Goal: Information Seeking & Learning: Learn about a topic

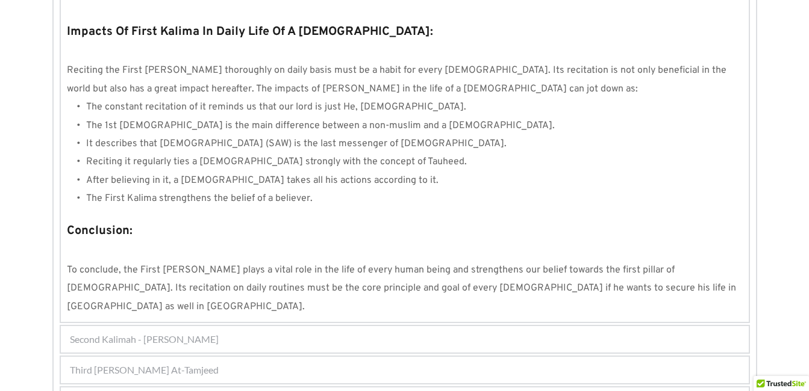
scroll to position [1108, 0]
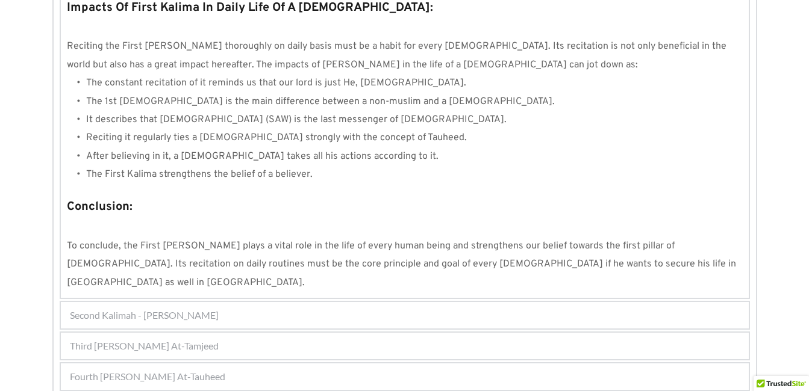
click at [516, 364] on div "Fourth [PERSON_NAME] At-Tauheed" at bounding box center [405, 377] width 688 height 26
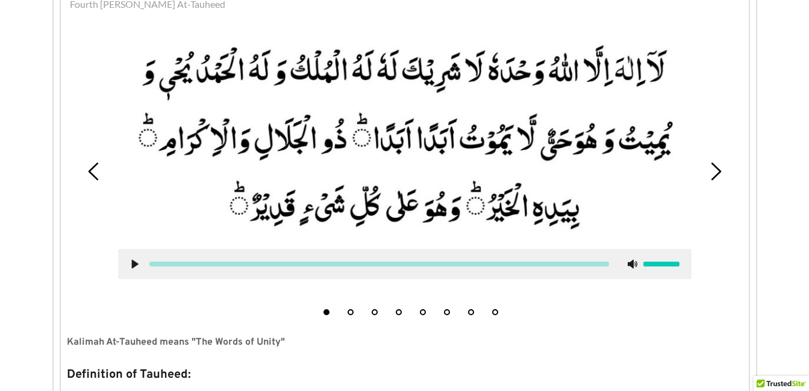
scroll to position [385, 0]
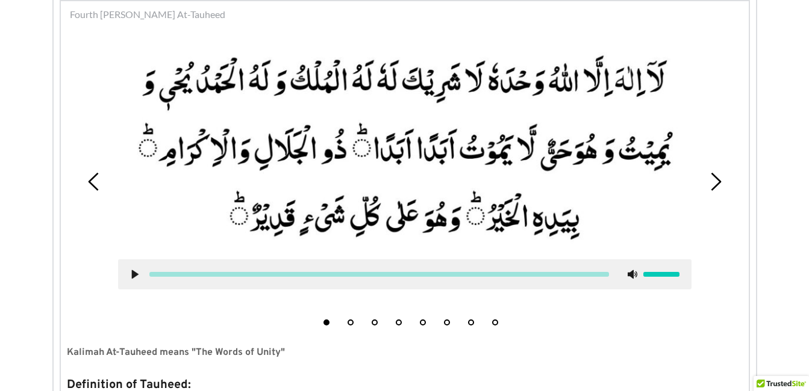
click at [353, 321] on li "2" at bounding box center [350, 320] width 12 height 12
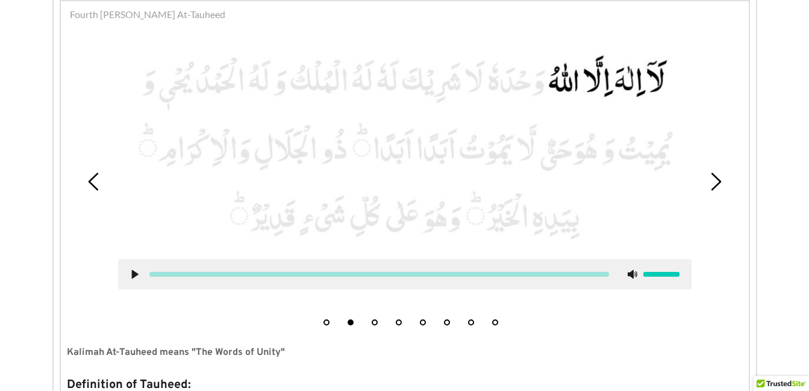
click at [134, 275] on use at bounding box center [134, 274] width 7 height 9
click at [138, 272] on use at bounding box center [135, 274] width 8 height 9
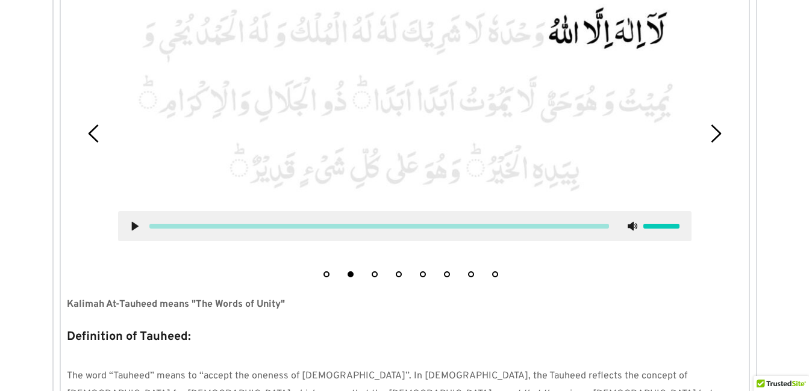
scroll to position [409, 0]
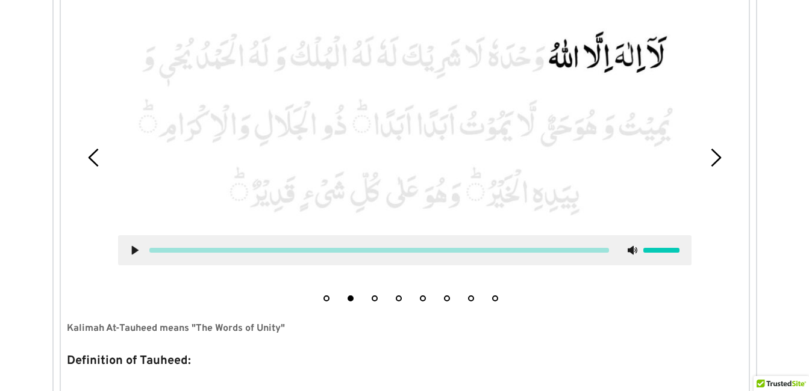
click at [373, 299] on button "3" at bounding box center [374, 299] width 6 height 6
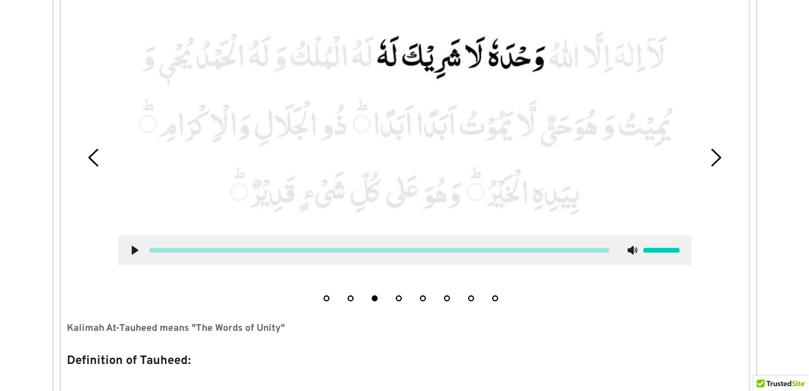
click at [130, 252] on icon at bounding box center [135, 251] width 10 height 10
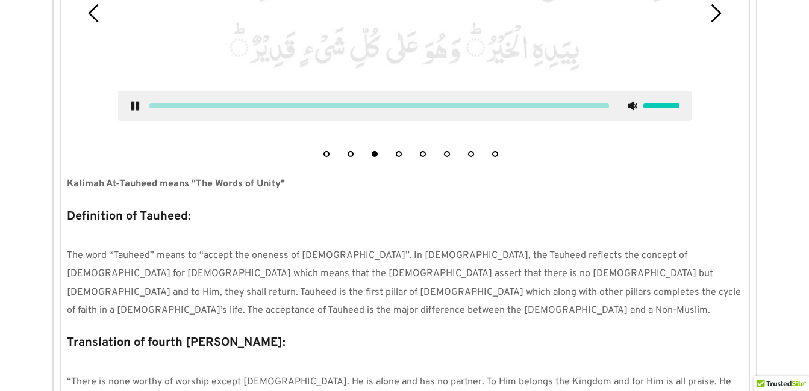
scroll to position [577, 0]
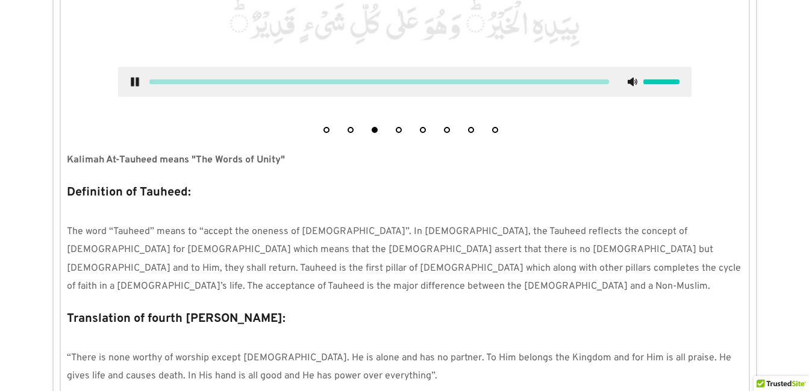
click at [133, 81] on use at bounding box center [135, 82] width 8 height 9
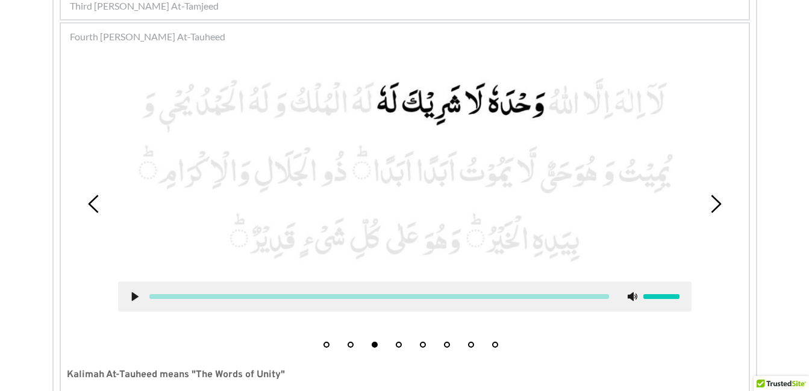
scroll to position [337, 0]
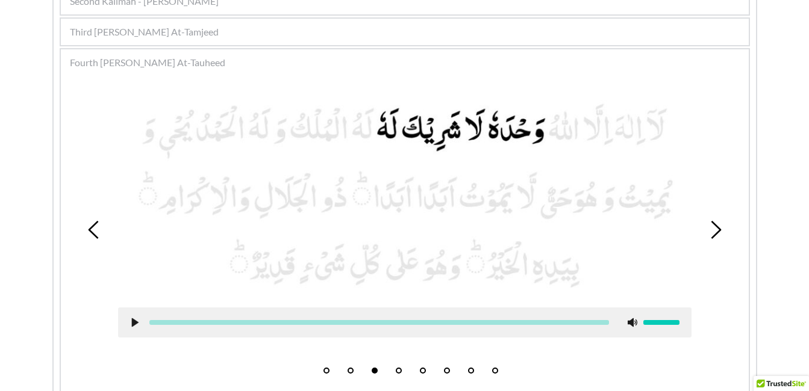
click at [423, 370] on button "5" at bounding box center [423, 371] width 6 height 6
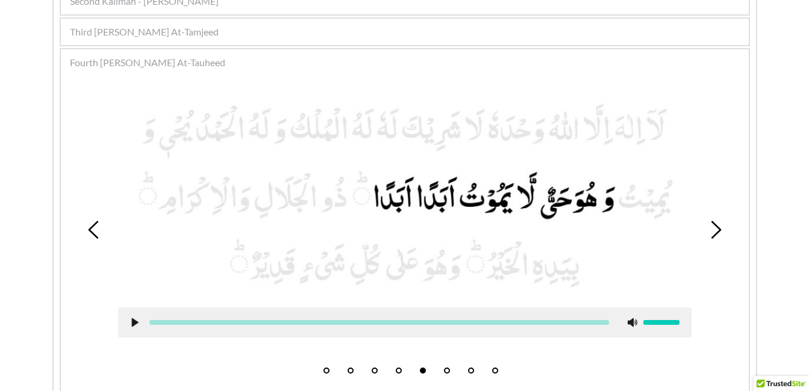
click at [138, 323] on icon at bounding box center [135, 323] width 10 height 10
click at [138, 323] on use at bounding box center [135, 322] width 8 height 9
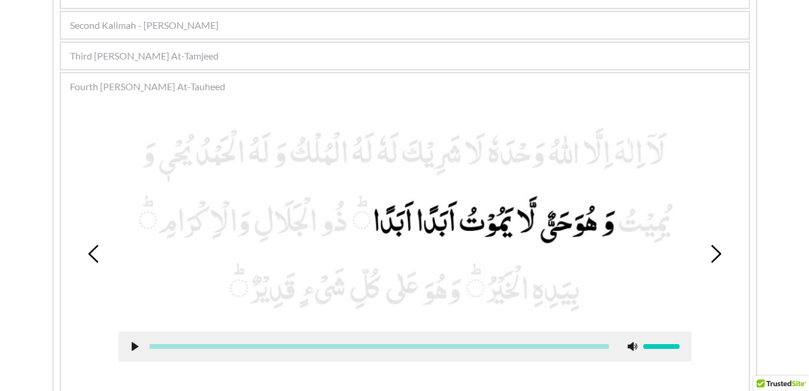
click at [133, 346] on use at bounding box center [134, 347] width 7 height 9
click at [130, 346] on icon at bounding box center [135, 347] width 10 height 10
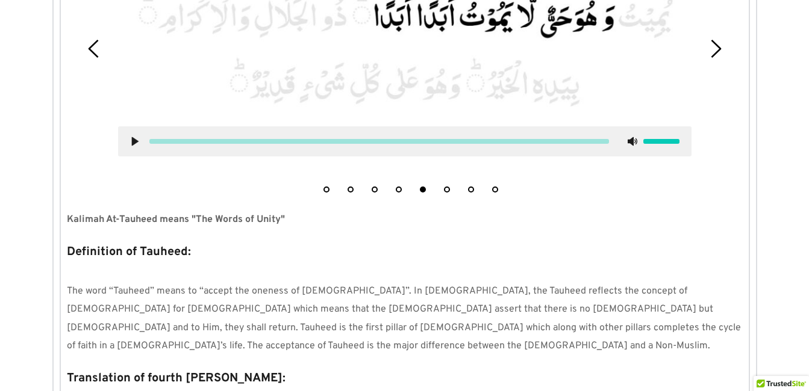
scroll to position [577, 0]
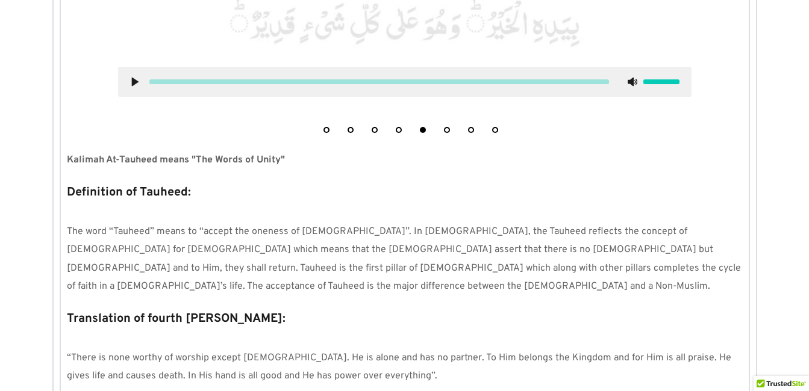
click at [136, 82] on use at bounding box center [134, 82] width 7 height 9
click at [291, 186] on p "Definition of Tauheed:" at bounding box center [404, 192] width 675 height 23
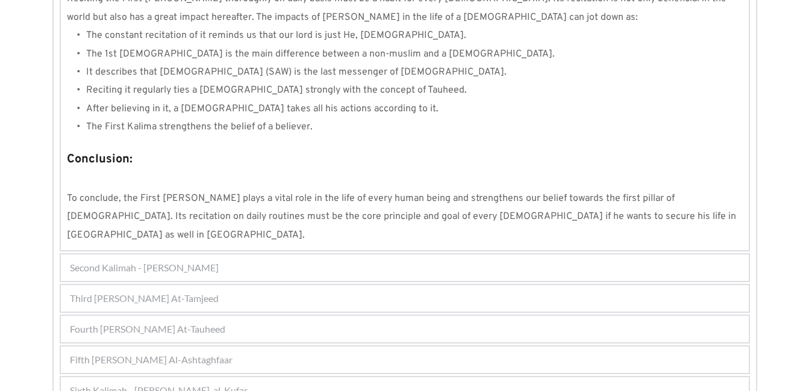
scroll to position [1157, 0]
click at [315, 253] on div "Second Kalimah - [PERSON_NAME]" at bounding box center [405, 266] width 688 height 26
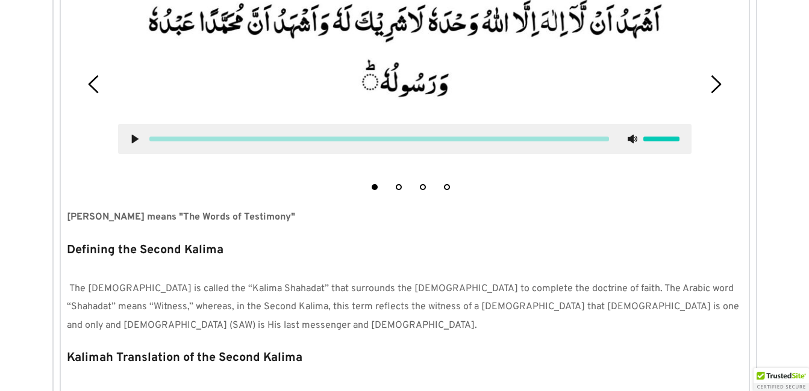
scroll to position [323, 0]
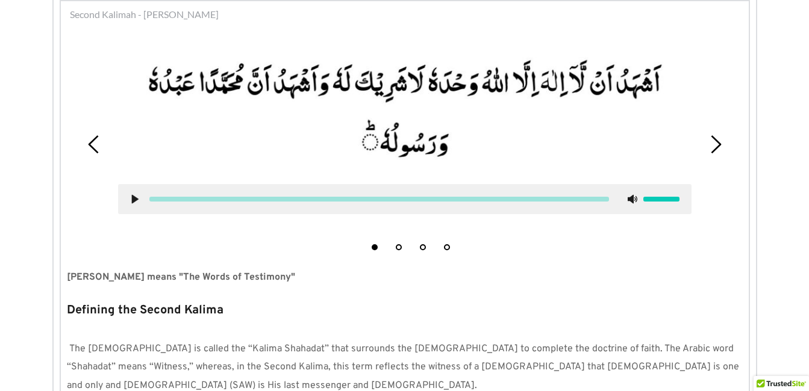
click at [400, 247] on button "2" at bounding box center [399, 247] width 6 height 6
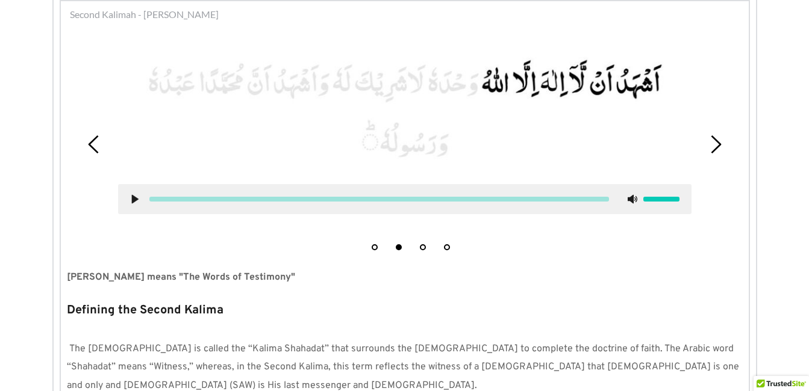
click at [135, 198] on use at bounding box center [134, 199] width 7 height 9
click at [423, 246] on button "3" at bounding box center [423, 247] width 6 height 6
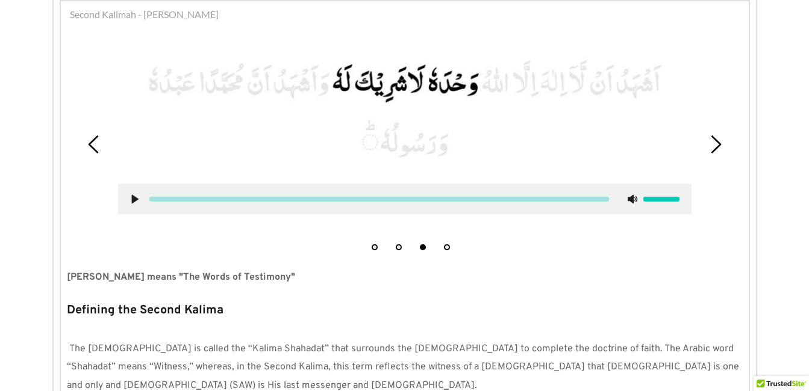
click at [134, 201] on use at bounding box center [134, 199] width 7 height 9
click at [134, 201] on icon at bounding box center [135, 199] width 10 height 10
